Goal: Information Seeking & Learning: Check status

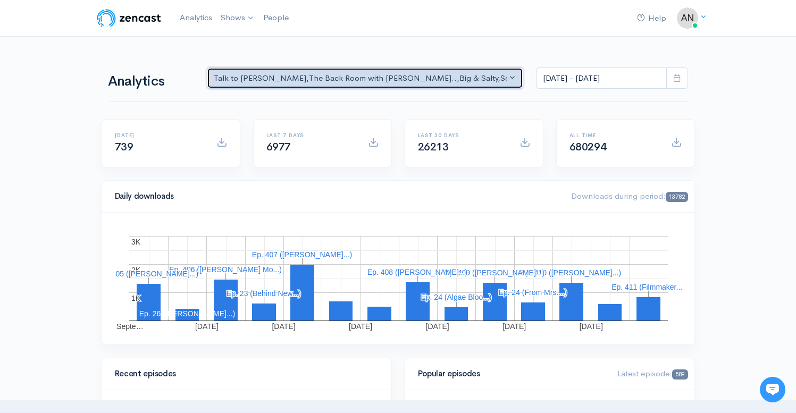
click at [477, 79] on div "Talk to [PERSON_NAME] , The Back Room with [PERSON_NAME].. , Big & Salty , Seri…" at bounding box center [361, 78] width 294 height 12
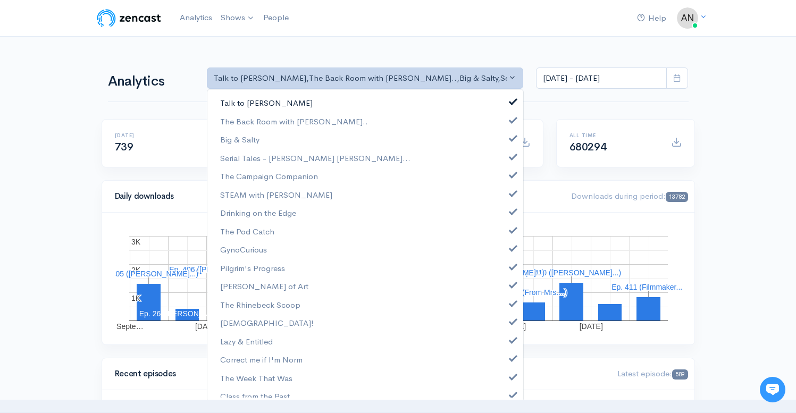
click at [511, 99] on span at bounding box center [513, 100] width 4 height 8
click at [505, 126] on link "The Back Room with [PERSON_NAME].." at bounding box center [365, 121] width 316 height 19
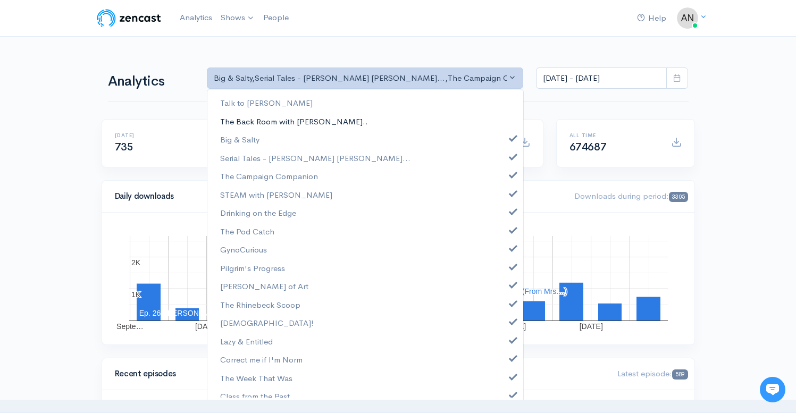
click at [505, 126] on link "The Back Room with [PERSON_NAME].." at bounding box center [365, 121] width 316 height 19
select select "10316"
click at [511, 138] on span at bounding box center [513, 137] width 4 height 8
click at [511, 155] on span at bounding box center [513, 156] width 4 height 8
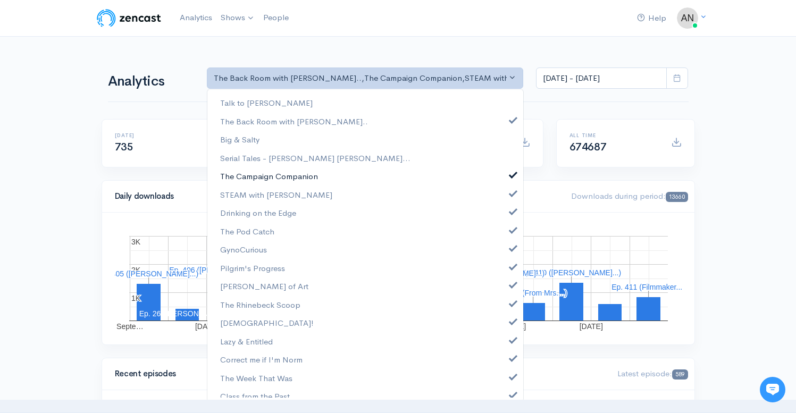
click at [511, 171] on span at bounding box center [513, 174] width 4 height 8
click at [511, 193] on span at bounding box center [513, 192] width 4 height 8
click at [511, 211] on span at bounding box center [513, 210] width 4 height 8
click at [511, 226] on span at bounding box center [513, 229] width 4 height 8
click at [511, 245] on span at bounding box center [513, 247] width 4 height 8
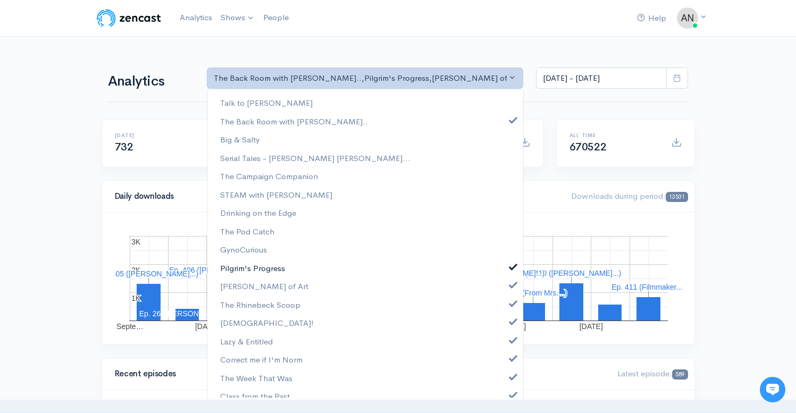
click at [511, 264] on span at bounding box center [513, 266] width 4 height 8
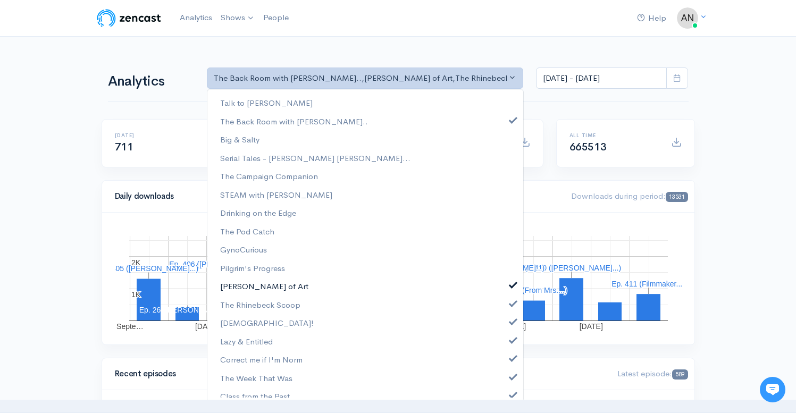
click at [511, 283] on span at bounding box center [513, 284] width 4 height 8
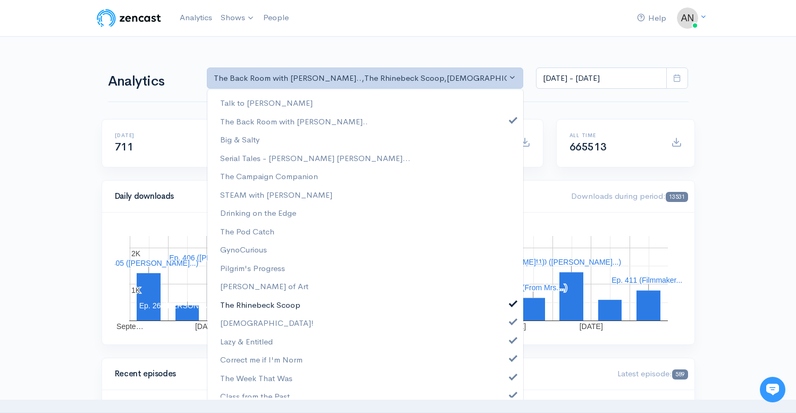
click at [511, 306] on span at bounding box center [513, 302] width 4 height 8
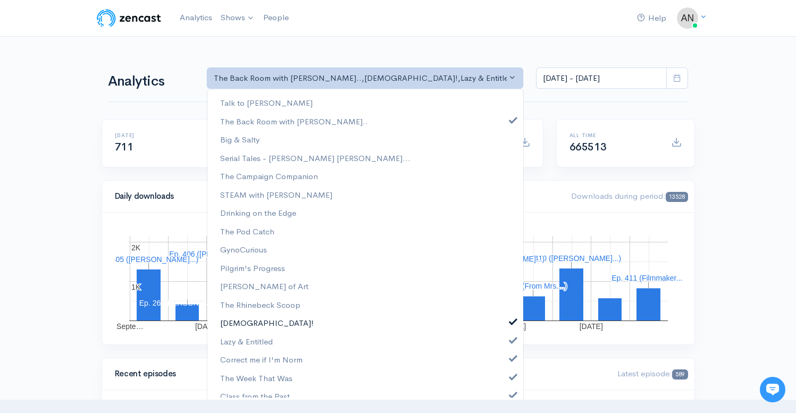
click at [505, 328] on link "[DEMOGRAPHIC_DATA]!" at bounding box center [365, 323] width 316 height 19
click at [506, 344] on link "Lazy & Entitled" at bounding box center [365, 341] width 316 height 19
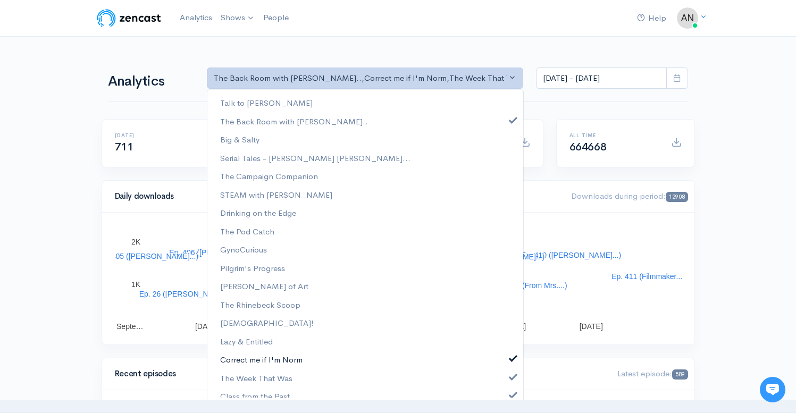
click at [506, 367] on link "Correct me if I'm Norm" at bounding box center [365, 360] width 316 height 19
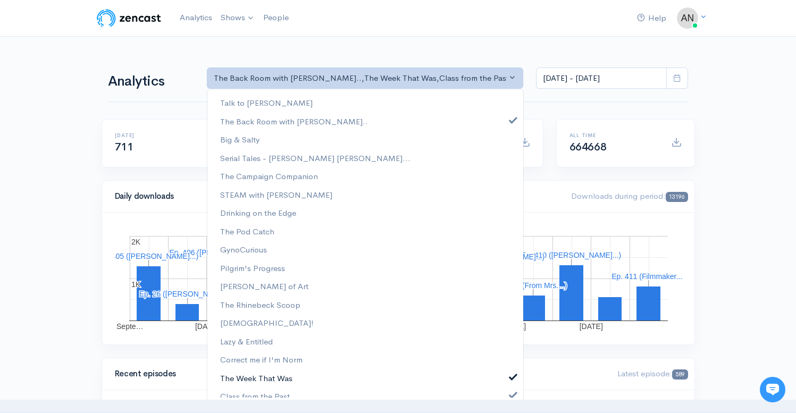
click at [511, 379] on span at bounding box center [513, 376] width 4 height 8
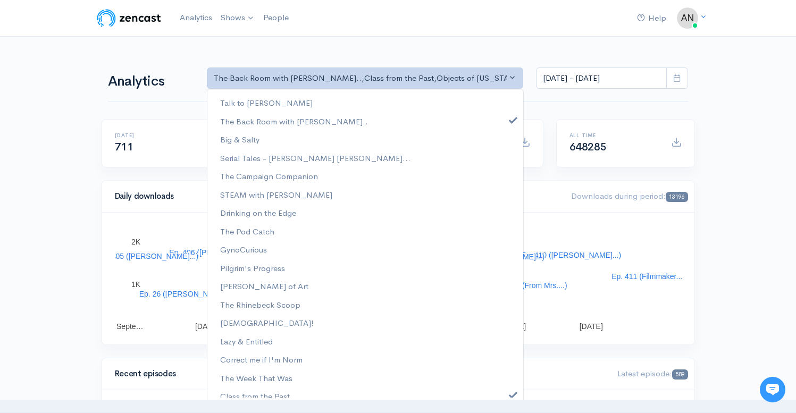
click at [505, 399] on div "Talk to [PERSON_NAME] The Back Room with [PERSON_NAME].. Big & Salty Serial Tal…" at bounding box center [365, 245] width 317 height 313
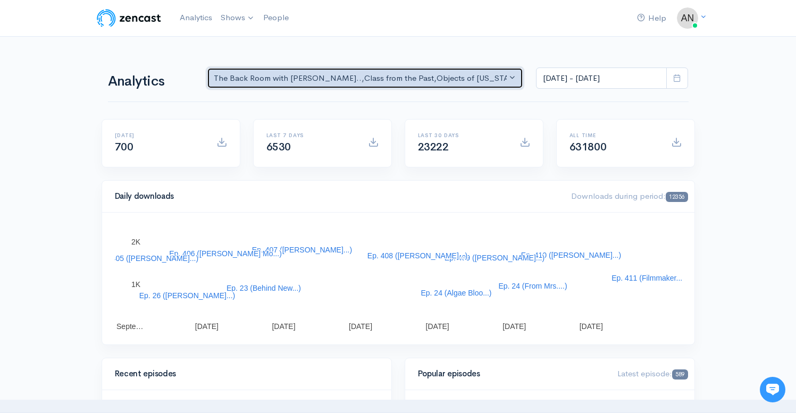
click at [470, 82] on div "The Back Room with [PERSON_NAME].. , Class from the Past , Objects of [US_STATE…" at bounding box center [361, 78] width 294 height 12
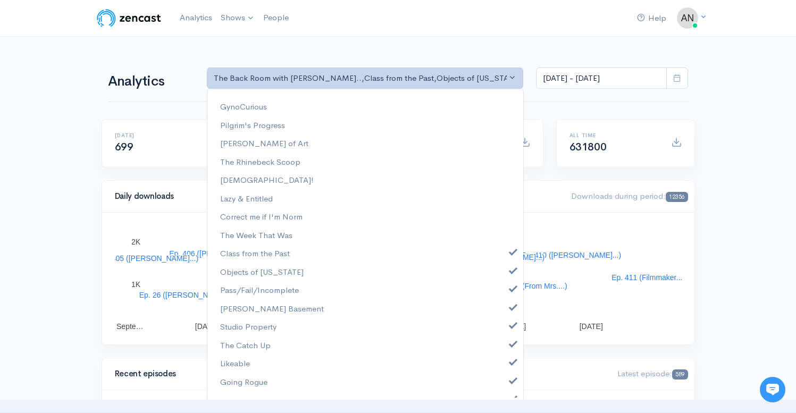
scroll to position [155, 0]
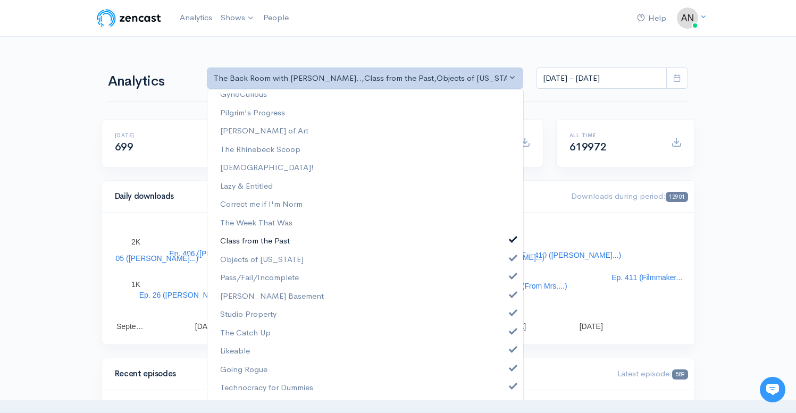
click at [511, 238] on link "Class from the Past" at bounding box center [365, 241] width 316 height 19
click at [511, 256] on span at bounding box center [513, 257] width 4 height 8
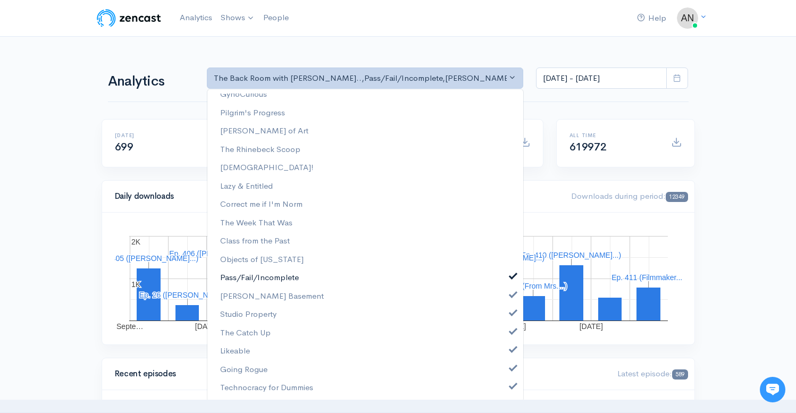
click at [511, 274] on span at bounding box center [513, 275] width 4 height 8
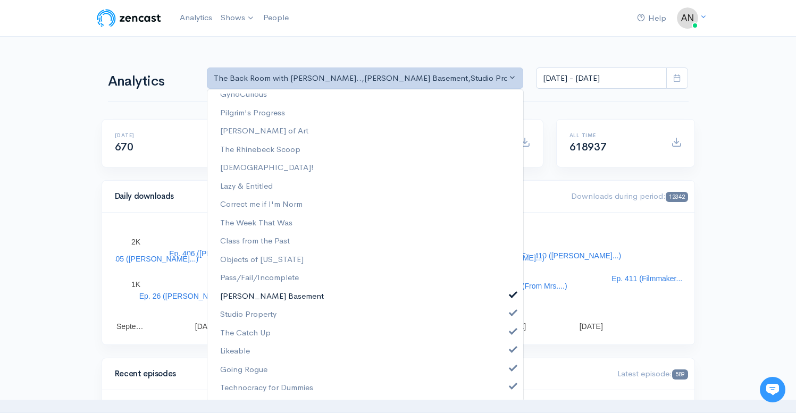
click at [511, 293] on span at bounding box center [513, 294] width 4 height 8
click at [505, 324] on link "Studio Property" at bounding box center [365, 314] width 316 height 19
click at [511, 333] on span at bounding box center [513, 331] width 4 height 8
click at [511, 348] on span at bounding box center [513, 349] width 4 height 8
click at [511, 371] on span at bounding box center [513, 367] width 4 height 8
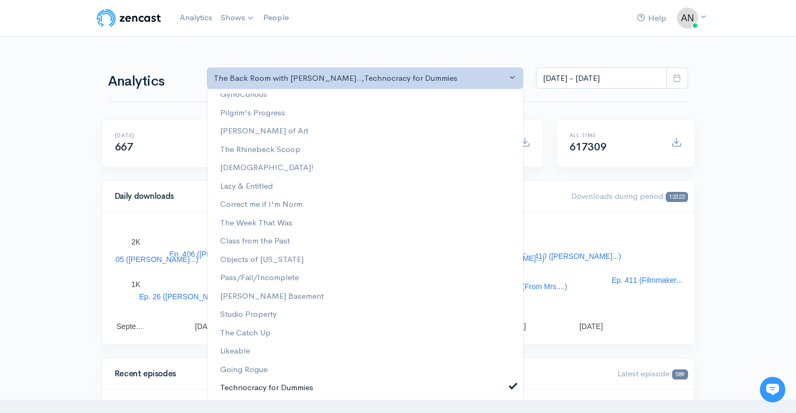
click at [505, 390] on link "Technocracy for Dummies" at bounding box center [365, 388] width 316 height 19
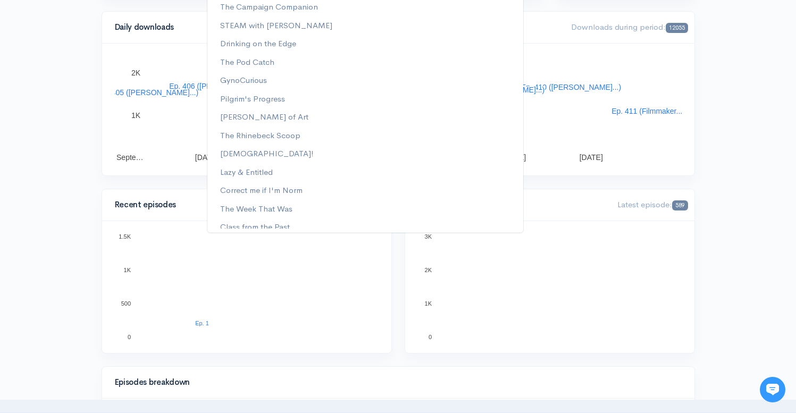
scroll to position [0, 0]
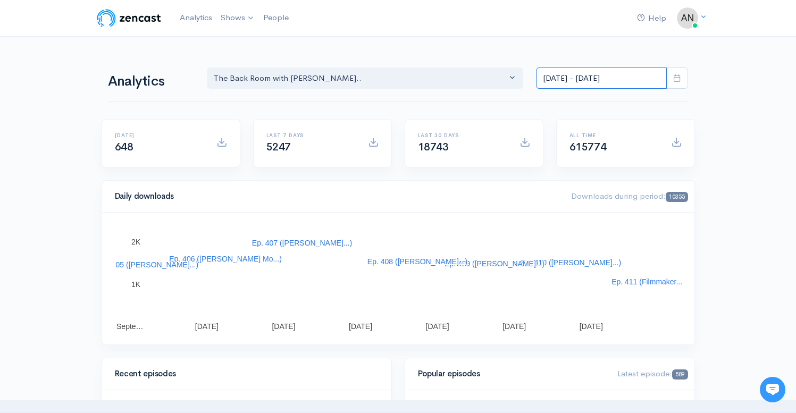
click at [612, 81] on input "[DATE] - [DATE]" at bounding box center [601, 79] width 131 height 22
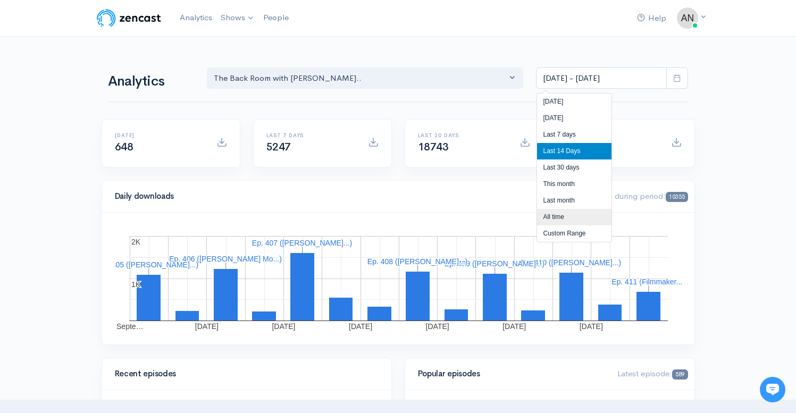
click at [553, 215] on li "All time" at bounding box center [574, 217] width 74 height 16
type input "[DATE] - [DATE]"
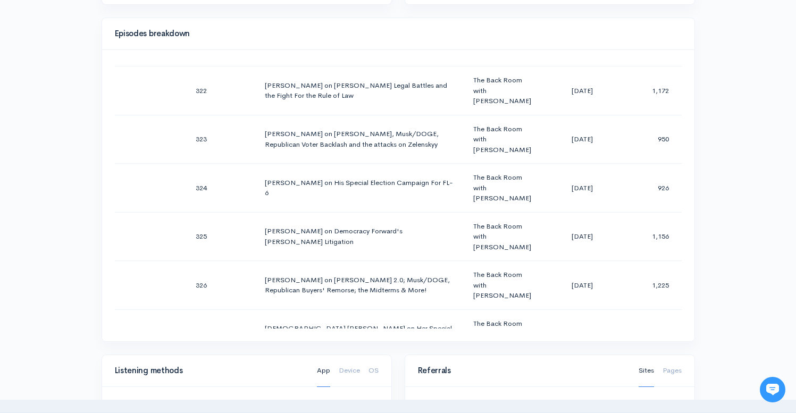
scroll to position [516, 0]
